Goal: Information Seeking & Learning: Understand process/instructions

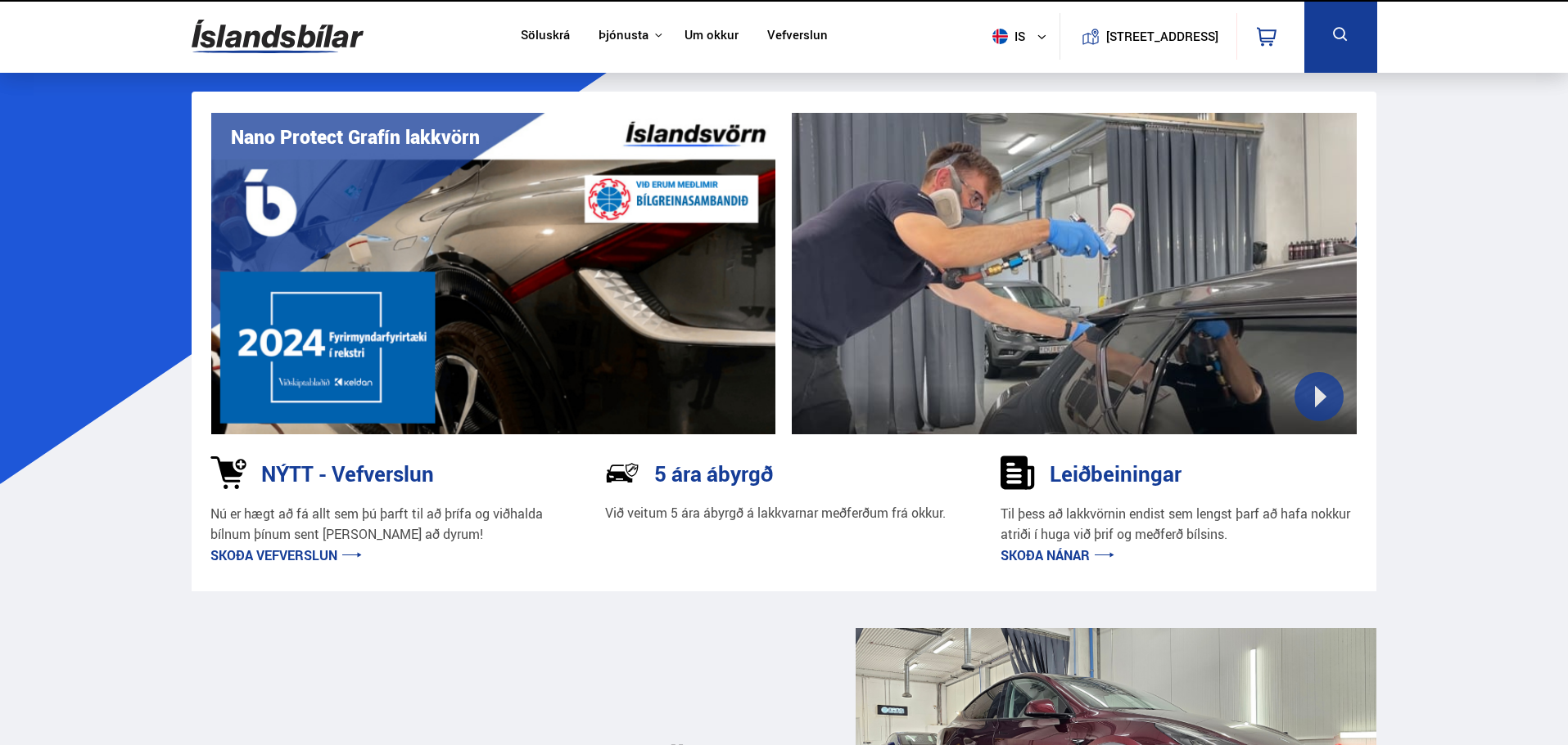
click at [771, 71] on nav "Söluskrá Þjónusta Íslandsbílar Kaupumbila.is Íslandsvörn Leiðbeiningar Um okkur…" at bounding box center [674, 36] width 337 height 73
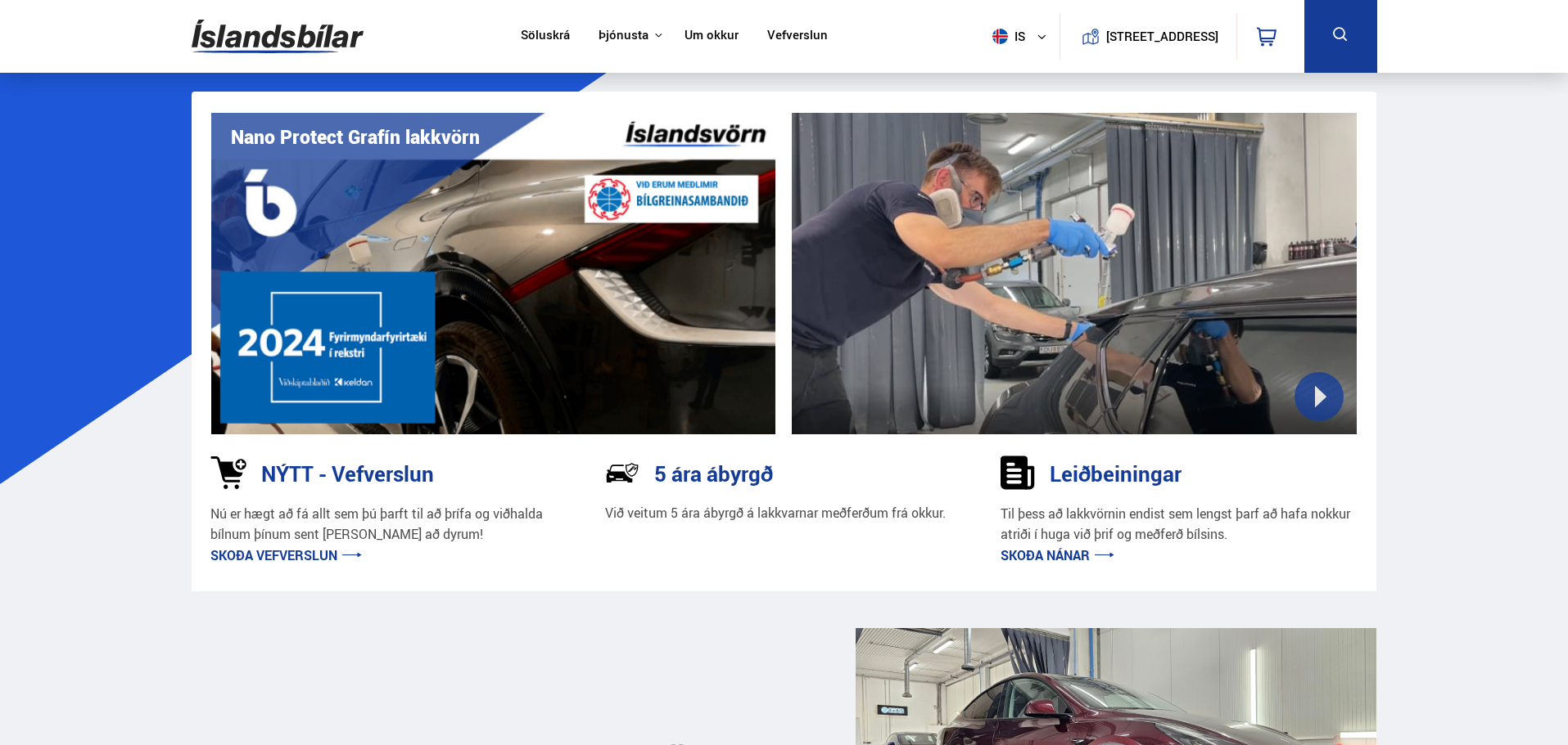
click at [784, 32] on link "Vefverslun" at bounding box center [797, 37] width 60 height 18
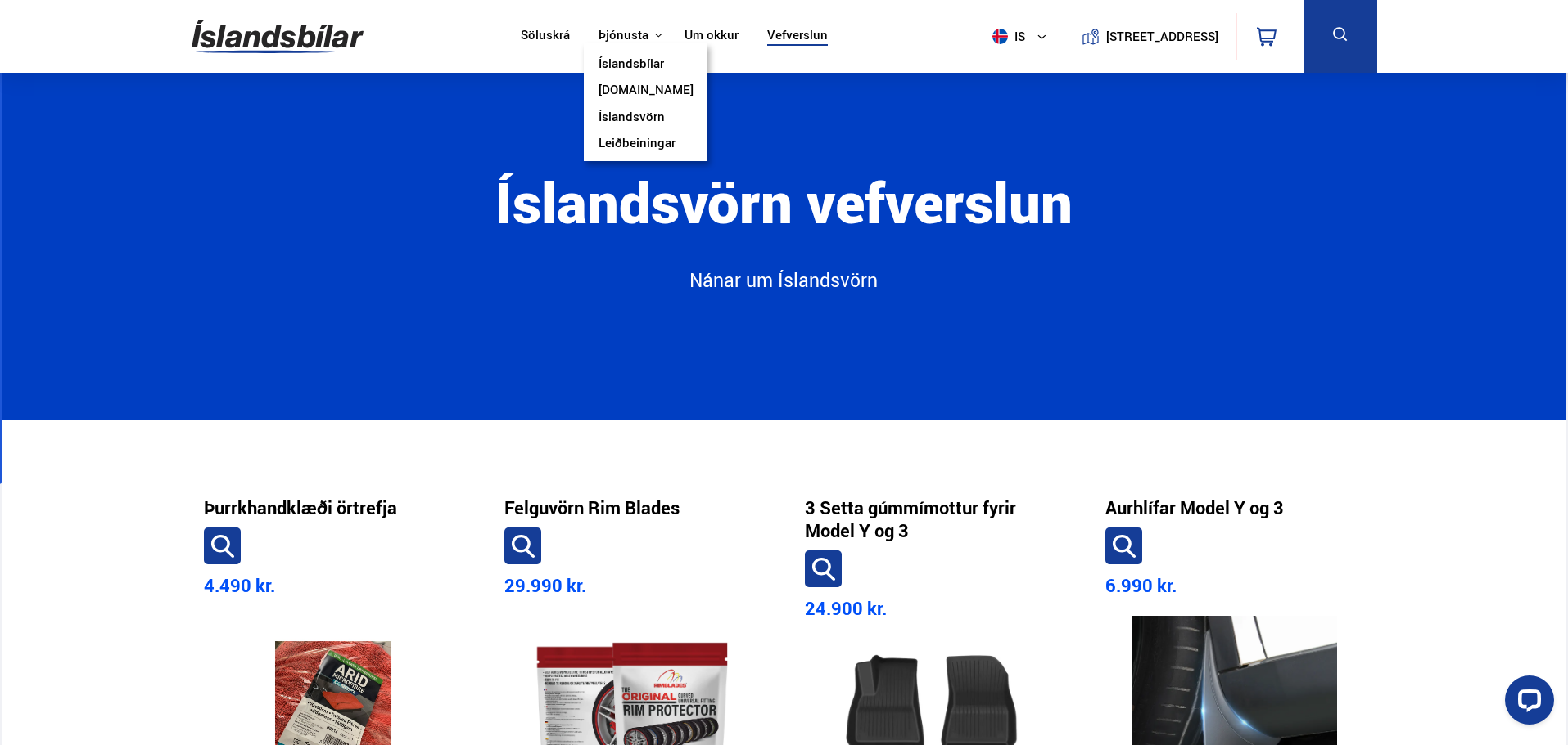
click at [624, 115] on link "Íslandsvörn" at bounding box center [631, 118] width 66 height 18
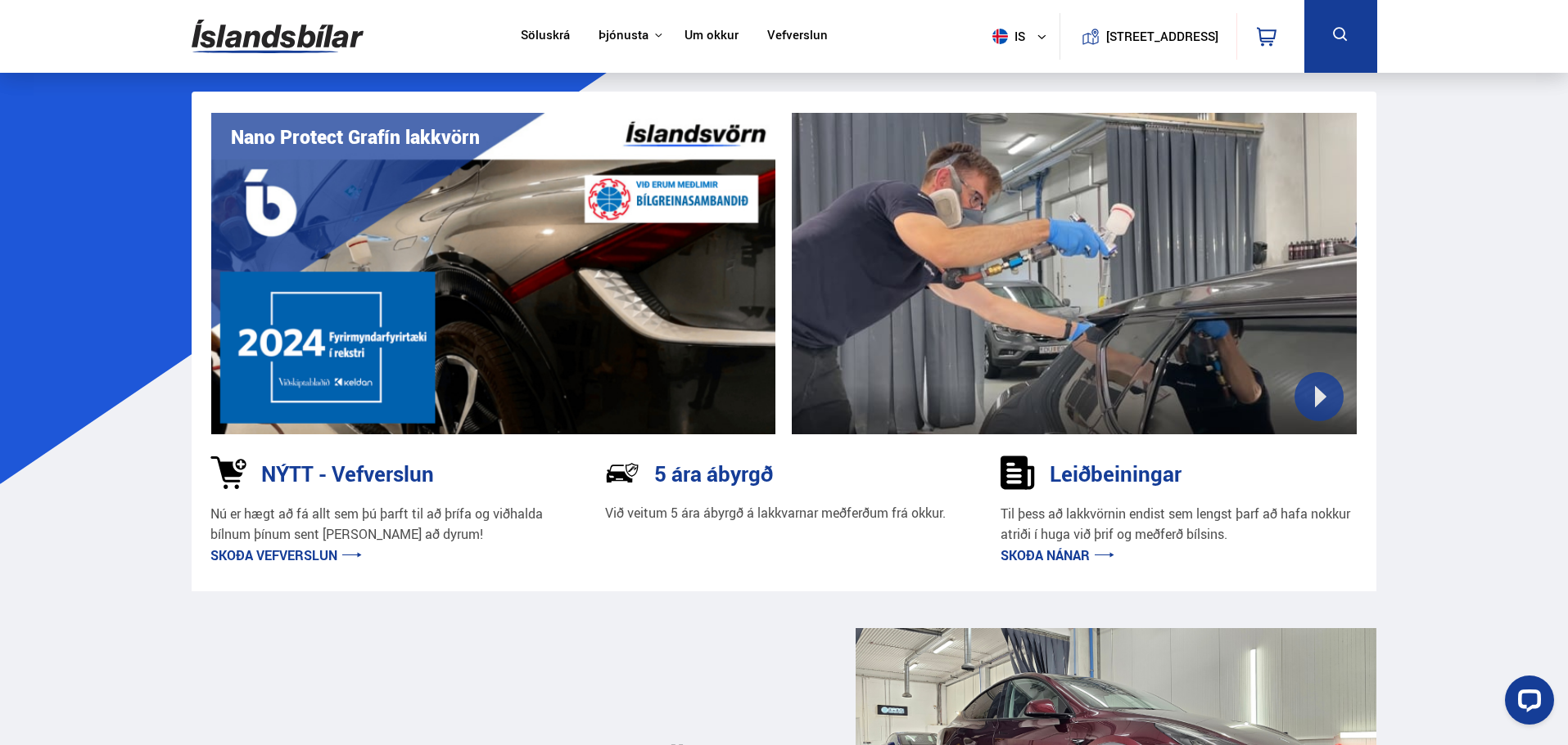
click at [1038, 558] on link "Skoða nánar" at bounding box center [1057, 555] width 114 height 18
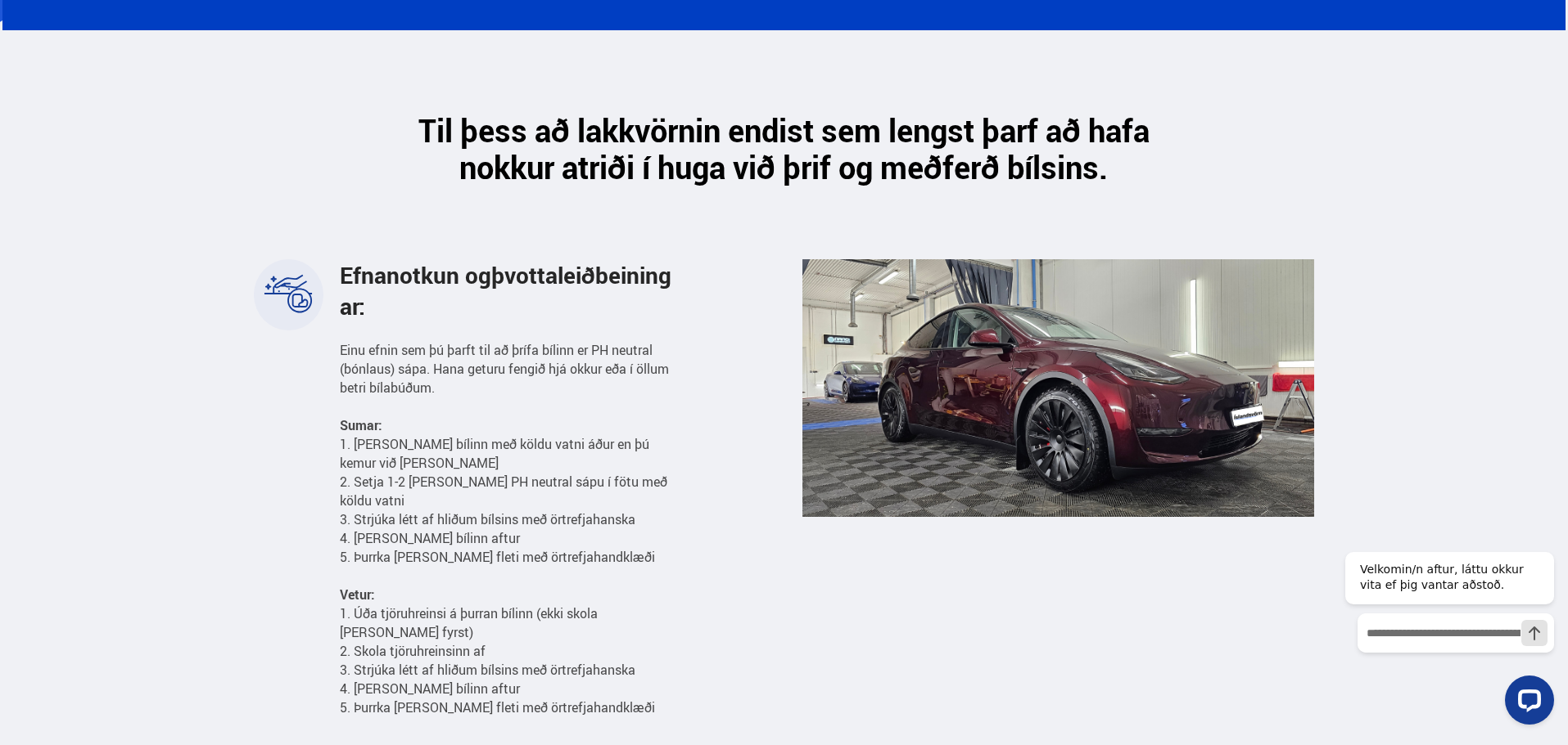
scroll to position [490, 0]
